Goal: Navigation & Orientation: Find specific page/section

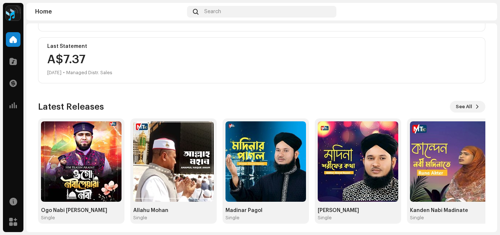
scroll to position [126, 0]
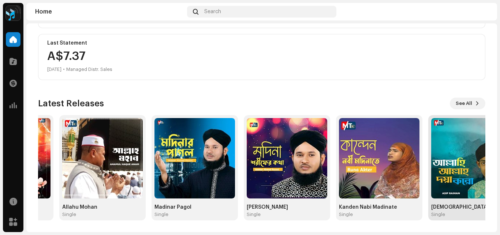
drag, startPoint x: 465, startPoint y: 155, endPoint x: 281, endPoint y: 153, distance: 184.2
click at [339, 153] on img at bounding box center [379, 158] width 81 height 81
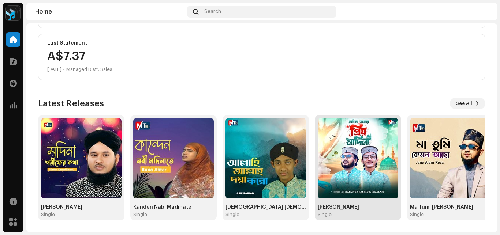
click at [367, 160] on img at bounding box center [358, 158] width 81 height 81
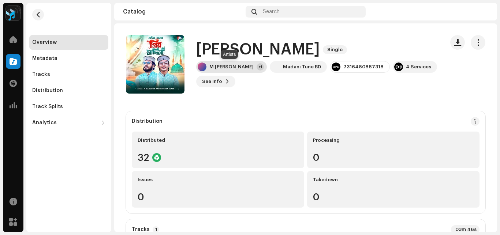
click at [234, 70] on div "M [PERSON_NAME]" at bounding box center [231, 67] width 44 height 6
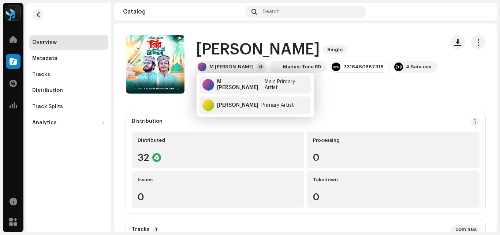
click at [365, 82] on div "M [PERSON_NAME] +1 Madani Tune BD 7316480887318 4 Services See Info" at bounding box center [317, 74] width 242 height 26
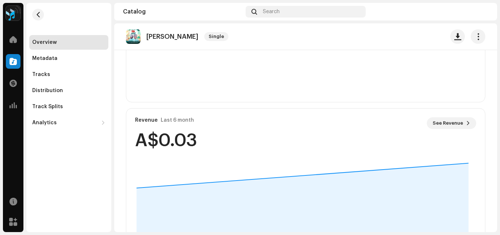
scroll to position [526, 0]
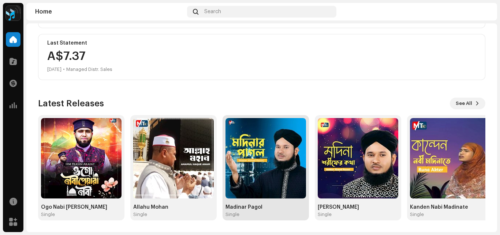
click at [270, 171] on img at bounding box center [266, 158] width 81 height 81
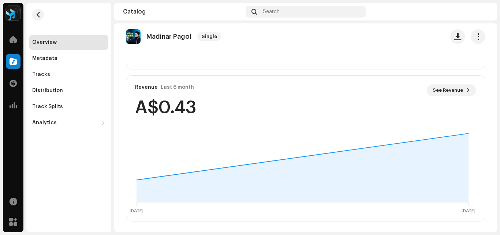
scroll to position [526, 0]
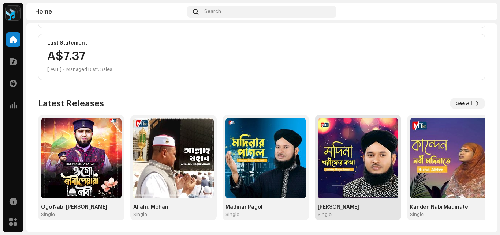
click at [355, 131] on img at bounding box center [358, 158] width 81 height 81
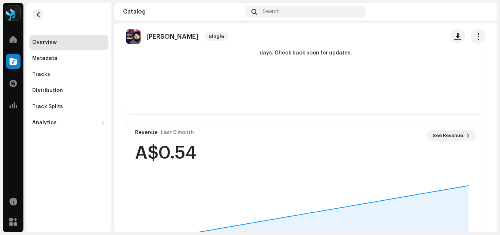
scroll to position [492, 0]
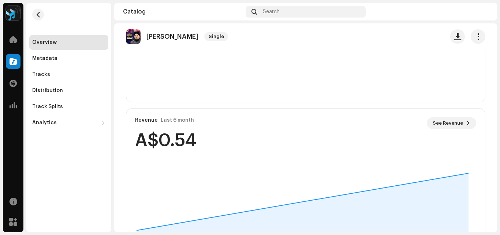
click at [4, 38] on div "Home" at bounding box center [13, 39] width 21 height 21
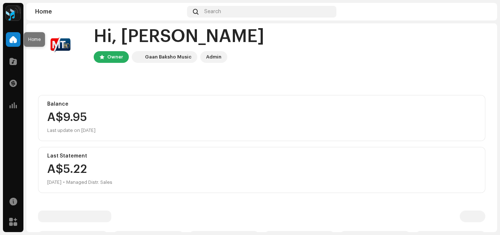
click at [7, 37] on div at bounding box center [13, 39] width 15 height 15
